Goal: Information Seeking & Learning: Learn about a topic

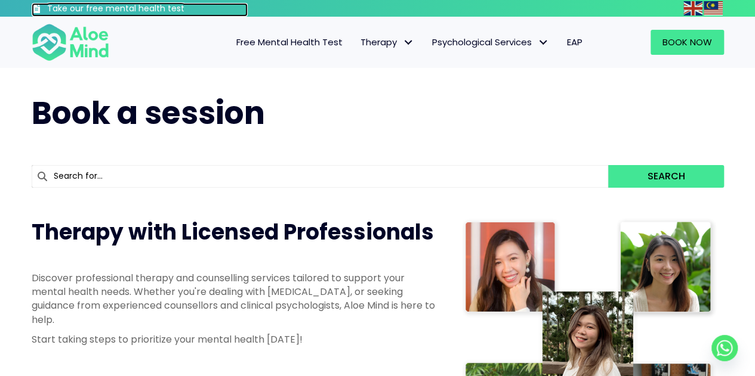
click at [159, 13] on h3 "Take our free mental health test" at bounding box center [147, 9] width 201 height 12
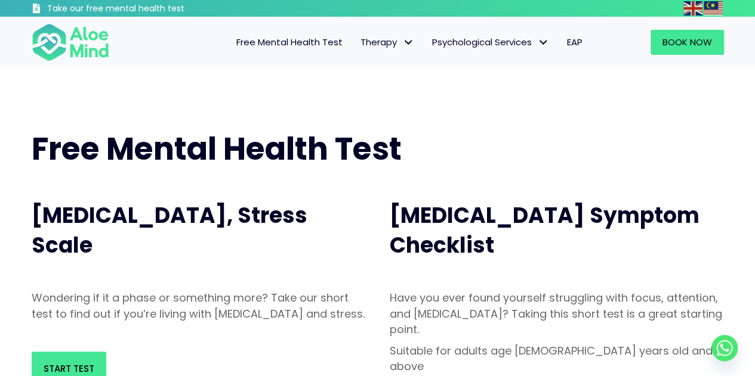
click at [520, 137] on h1 "Free Mental Health Test" at bounding box center [378, 150] width 692 height 44
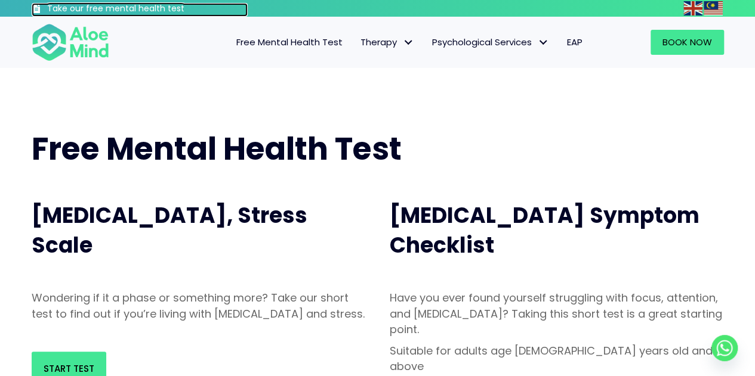
click at [109, 9] on h3 "Take our free mental health test" at bounding box center [147, 9] width 201 height 12
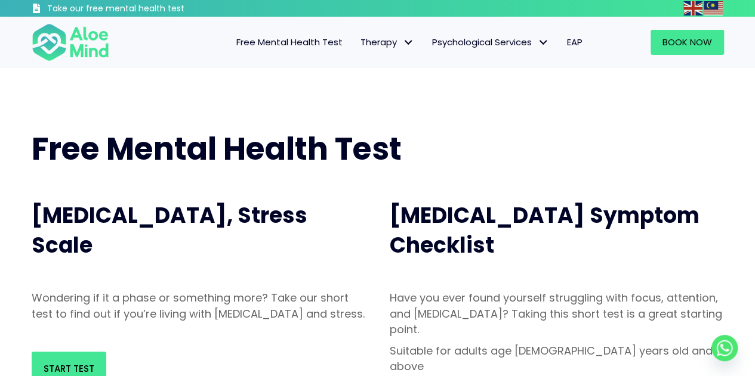
drag, startPoint x: 311, startPoint y: 0, endPoint x: 341, endPoint y: 84, distance: 89.1
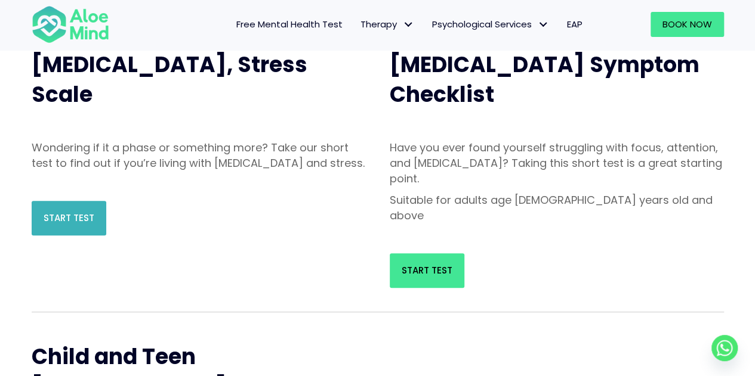
scroll to position [179, 0]
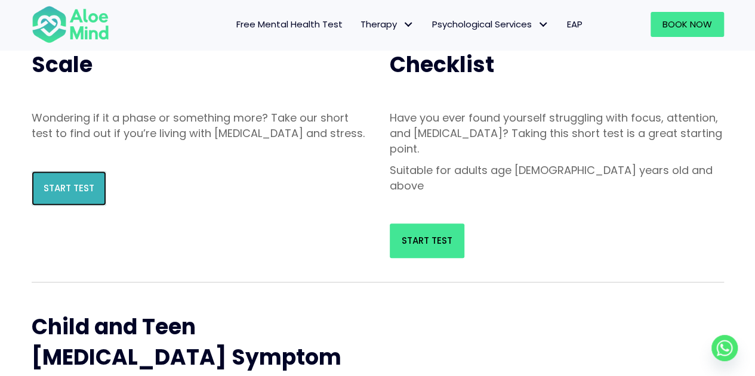
click at [67, 194] on span "Start Test" at bounding box center [69, 188] width 51 height 13
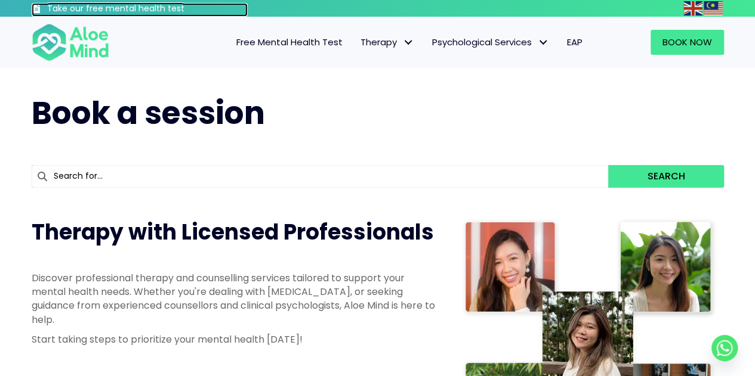
click at [149, 11] on h3 "Take our free mental health test" at bounding box center [147, 9] width 201 height 12
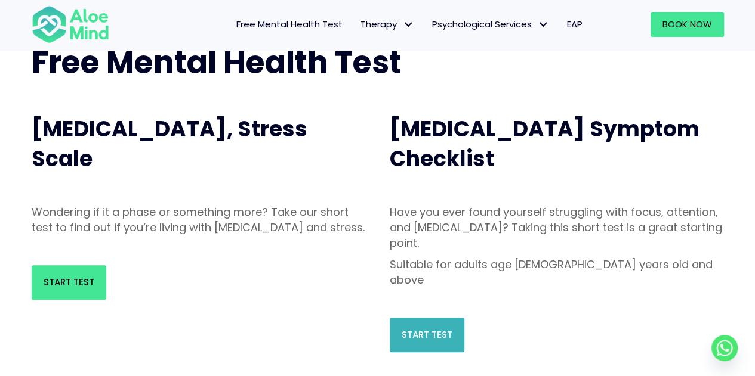
scroll to position [119, 0]
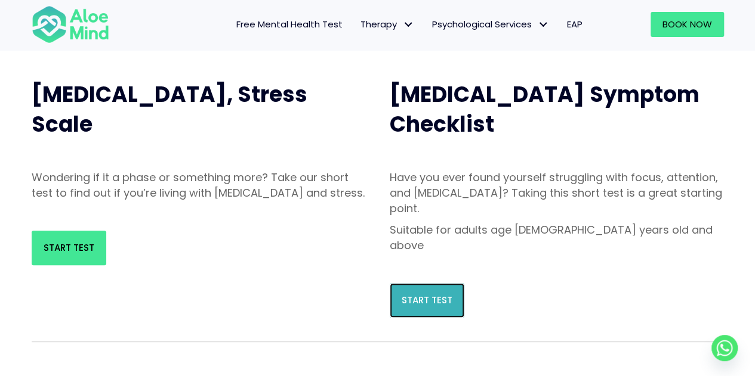
click at [421, 283] on link "Start Test" at bounding box center [427, 300] width 75 height 35
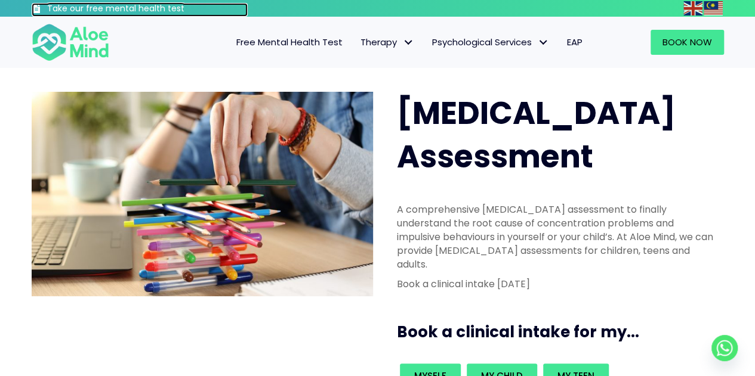
click at [162, 11] on h3 "Take our free mental health test" at bounding box center [147, 9] width 201 height 12
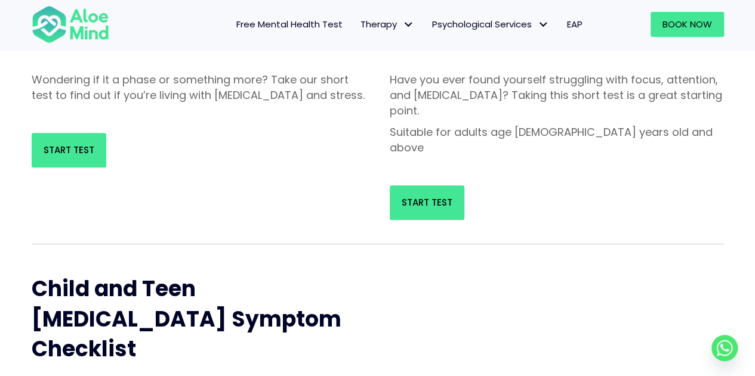
scroll to position [358, 0]
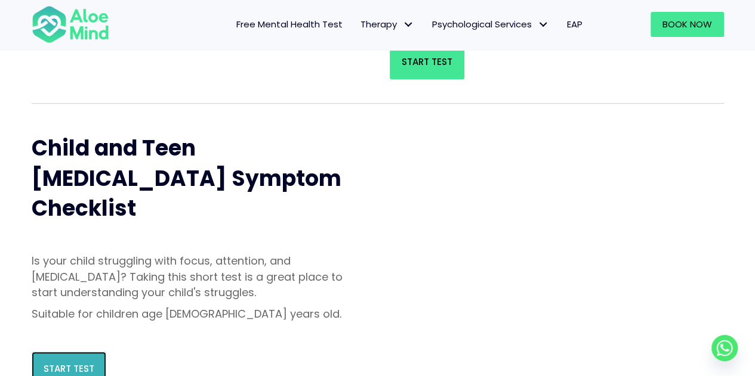
click at [86, 352] on link "Start Test" at bounding box center [69, 369] width 75 height 35
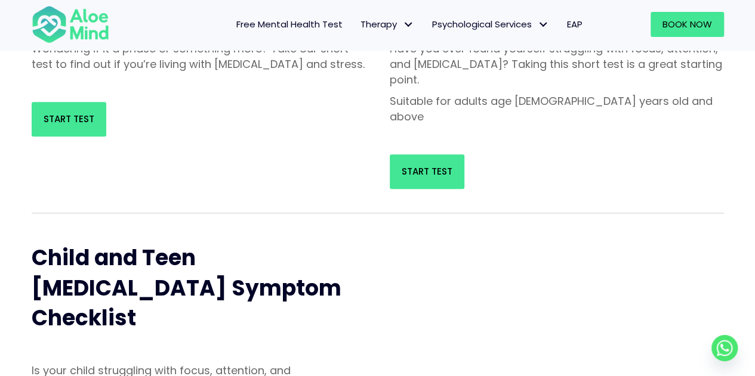
scroll to position [119, 0]
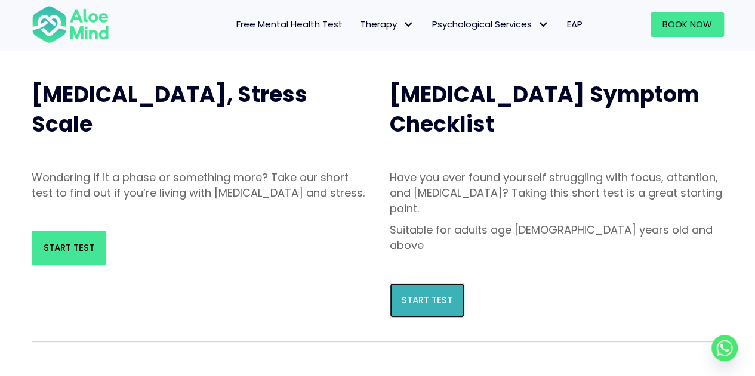
click at [421, 283] on link "Start Test" at bounding box center [427, 300] width 75 height 35
